Goal: Check status: Check status

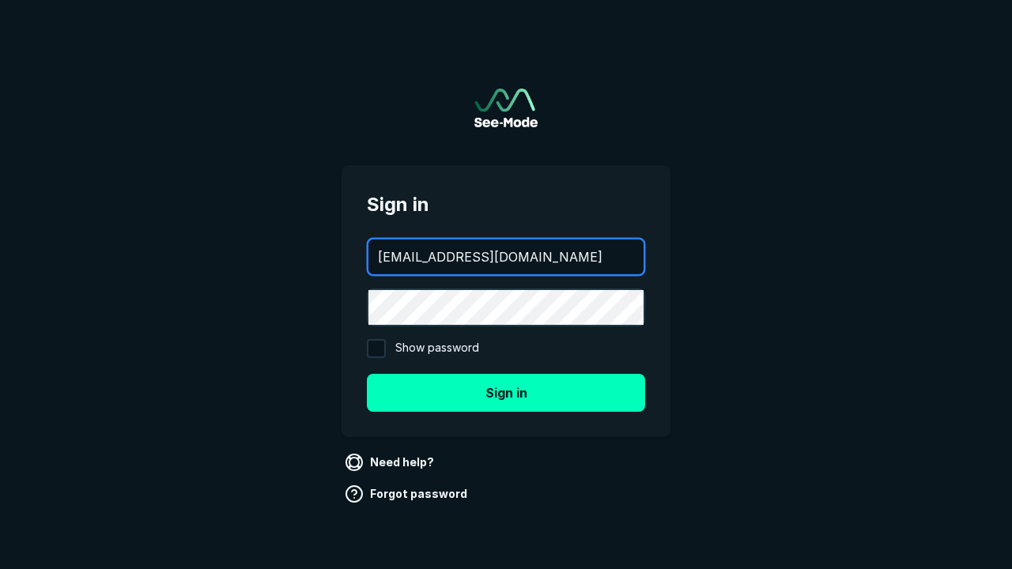
type input "[EMAIL_ADDRESS][DOMAIN_NAME]"
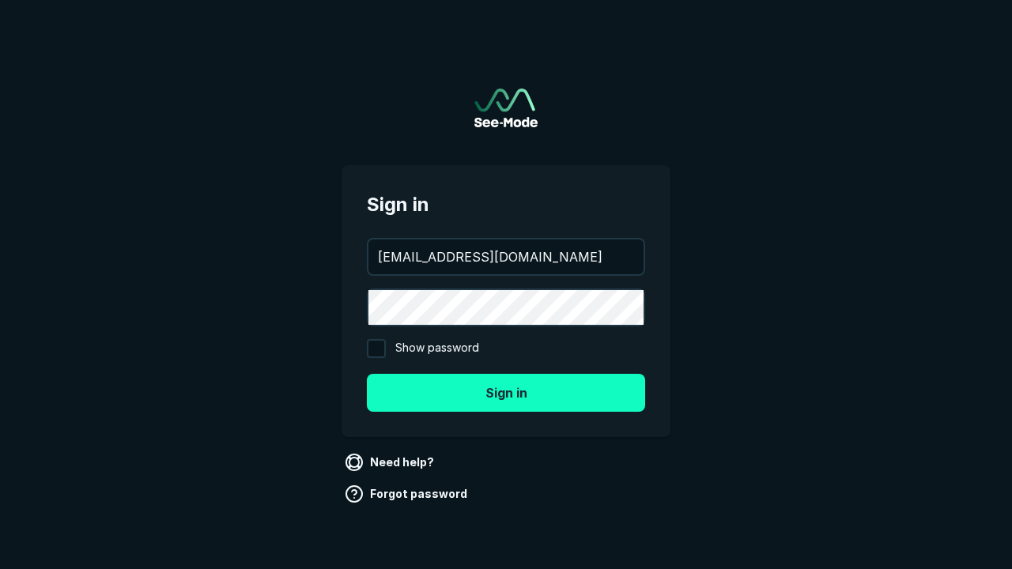
click at [506, 392] on button "Sign in" at bounding box center [506, 393] width 278 height 38
